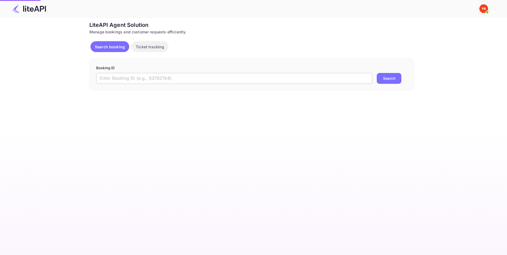
click at [158, 74] on form "Booking ID ​ Search" at bounding box center [251, 74] width 311 height 18
click at [160, 77] on input "text" at bounding box center [234, 78] width 276 height 11
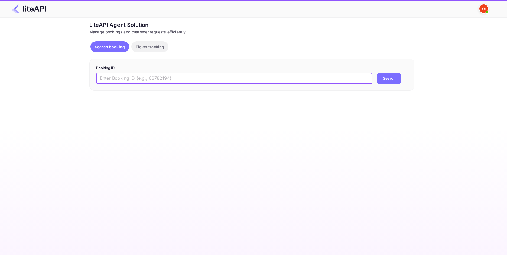
paste input "8827591"
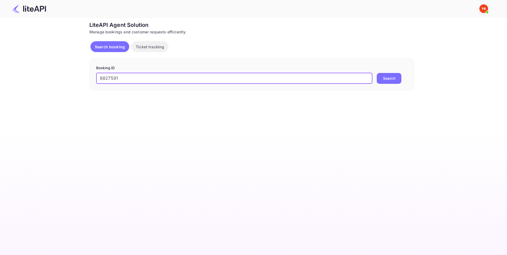
type input "8827591"
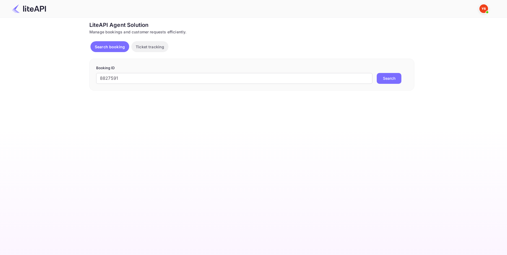
drag, startPoint x: 376, startPoint y: 82, endPoint x: 379, endPoint y: 81, distance: 2.8
click at [377, 82] on div "8827591 ​ Search" at bounding box center [251, 78] width 311 height 11
click at [379, 81] on button "Search" at bounding box center [389, 78] width 25 height 11
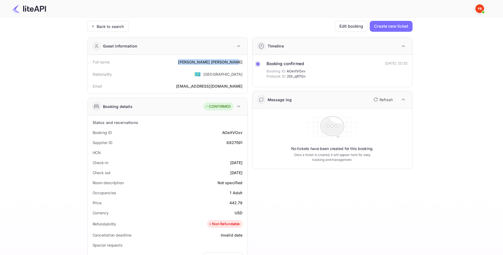
drag, startPoint x: 209, startPoint y: 63, endPoint x: 233, endPoint y: 59, distance: 25.0
click at [243, 64] on div "Full name [PERSON_NAME]" at bounding box center [167, 62] width 155 height 10
copy div "[PERSON_NAME]"
drag, startPoint x: 229, startPoint y: 200, endPoint x: 241, endPoint y: 209, distance: 14.6
click at [242, 211] on div "Status and reservations Booking ID AOeItVOxv Supplier ID 8827591 HCN Check-in […" at bounding box center [167, 249] width 155 height 264
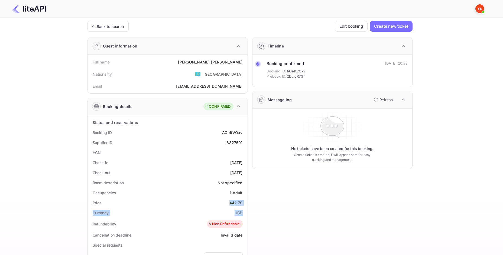
copy div "442.79 Currency USD"
